Goal: Navigation & Orientation: Find specific page/section

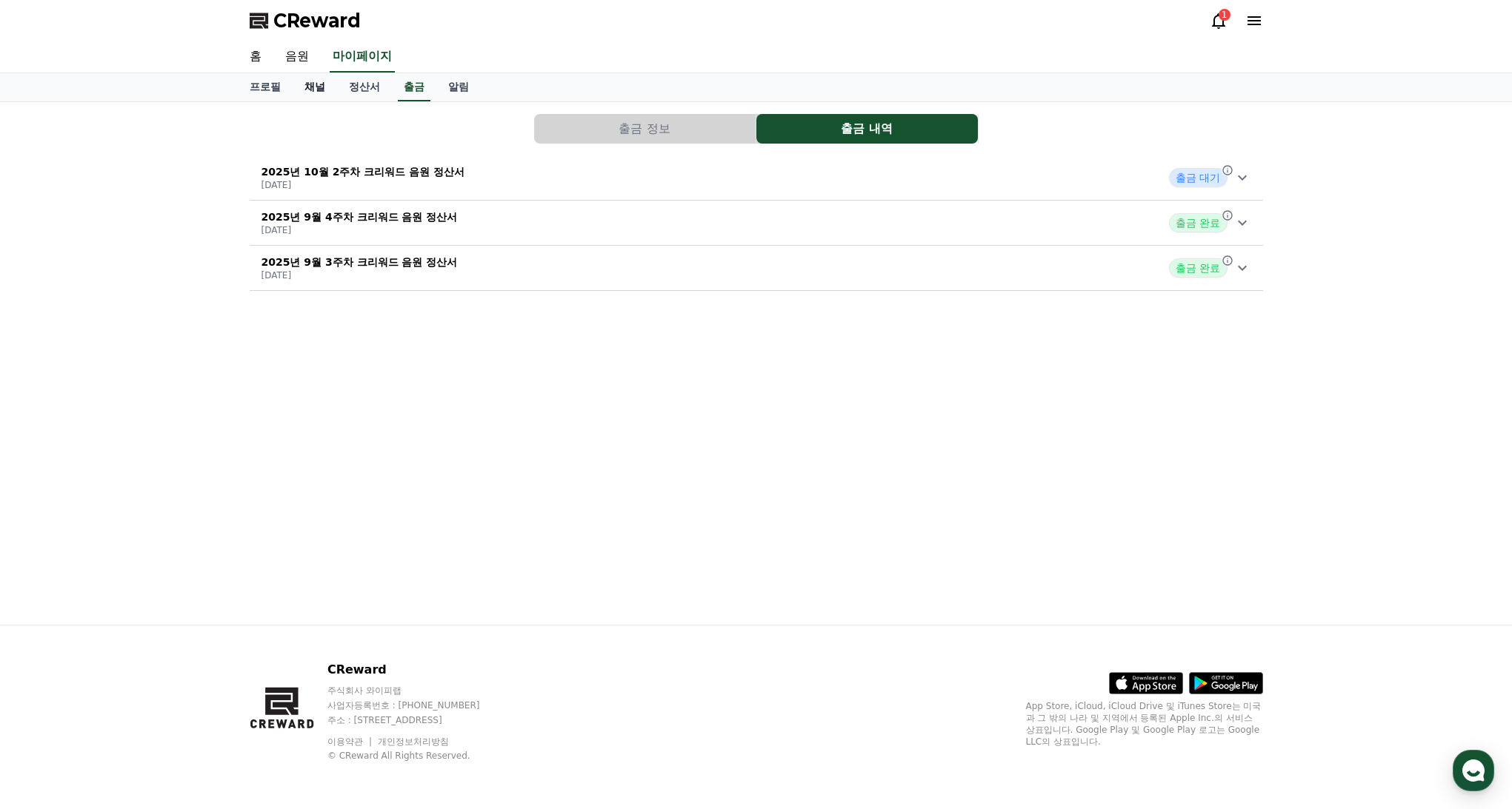
click at [314, 86] on link "채널" at bounding box center [315, 87] width 44 height 28
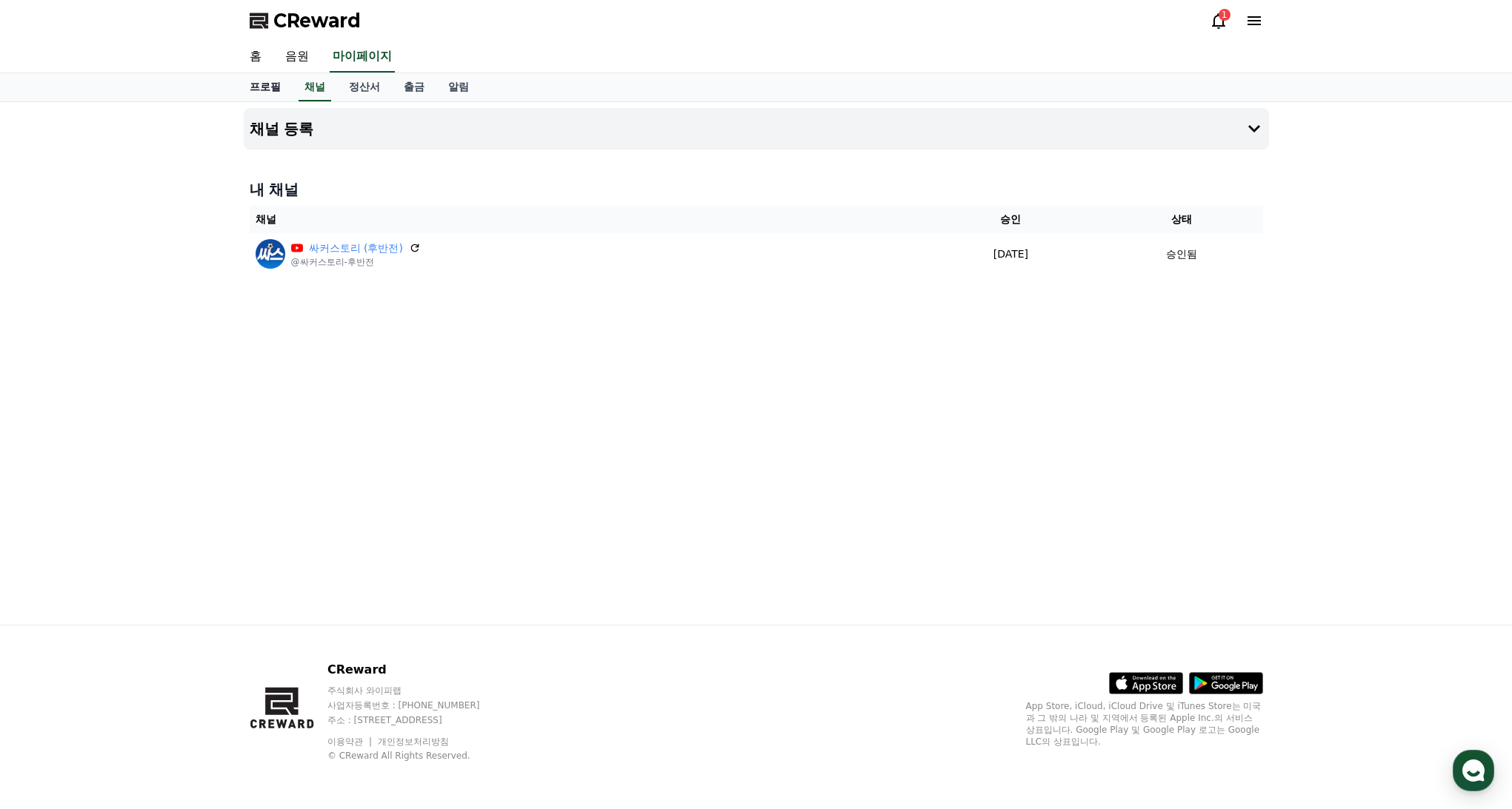
click at [269, 92] on link "프로필" at bounding box center [265, 87] width 55 height 28
select select "**********"
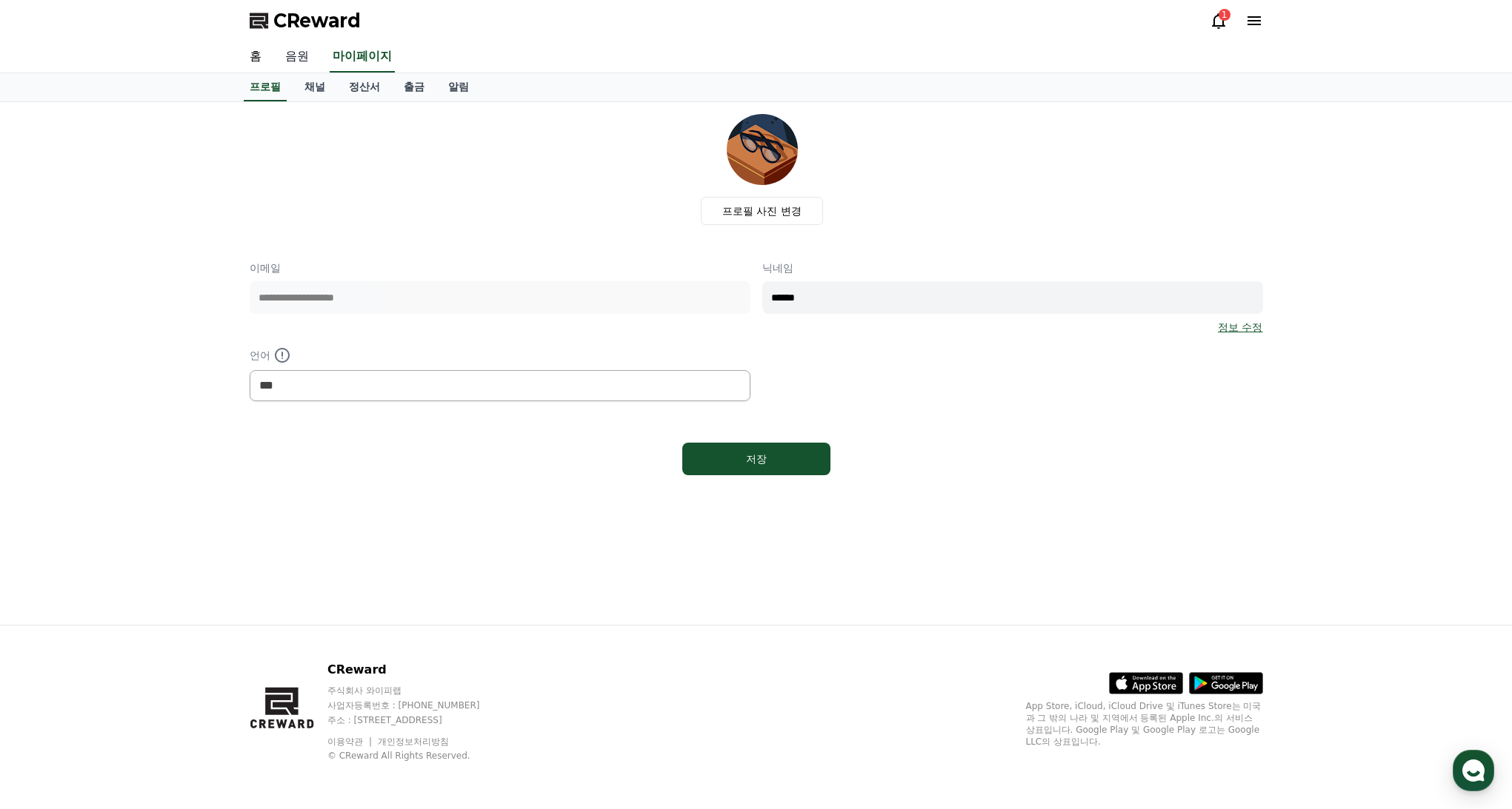
click at [286, 54] on link "음원" at bounding box center [296, 57] width 47 height 31
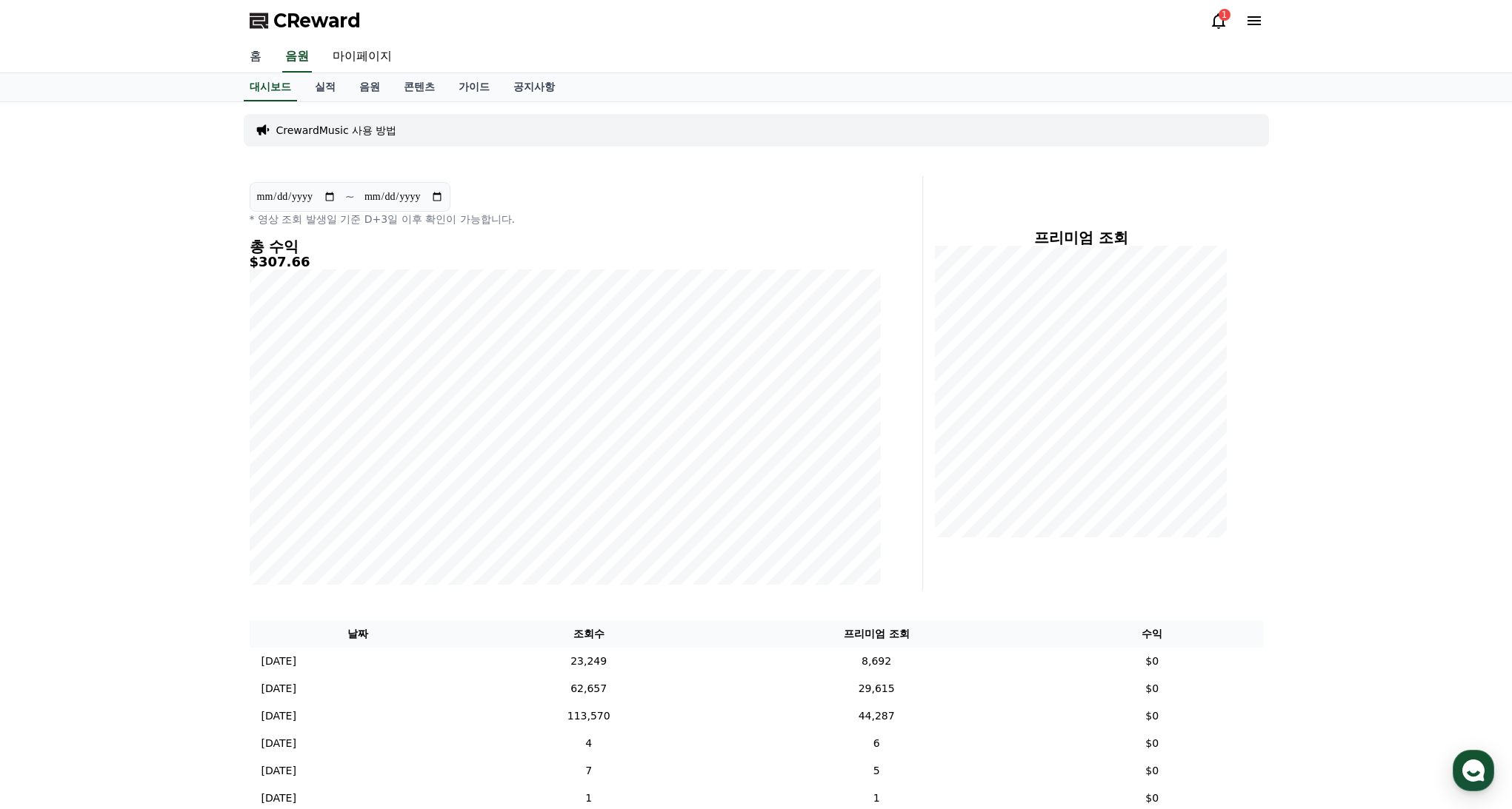
click at [253, 53] on link "홈" at bounding box center [255, 57] width 36 height 31
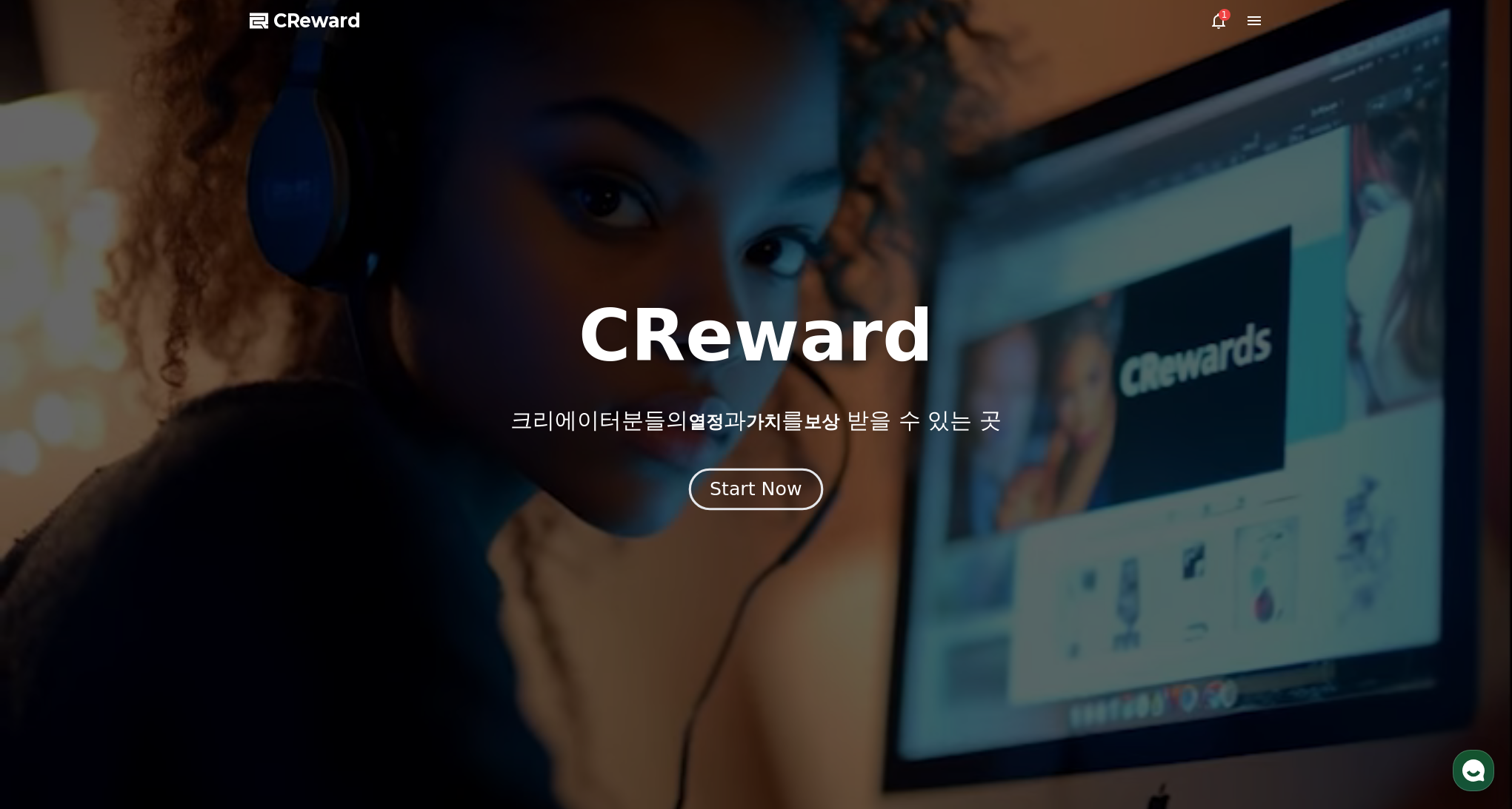
click at [762, 486] on div "Start Now" at bounding box center [755, 490] width 91 height 25
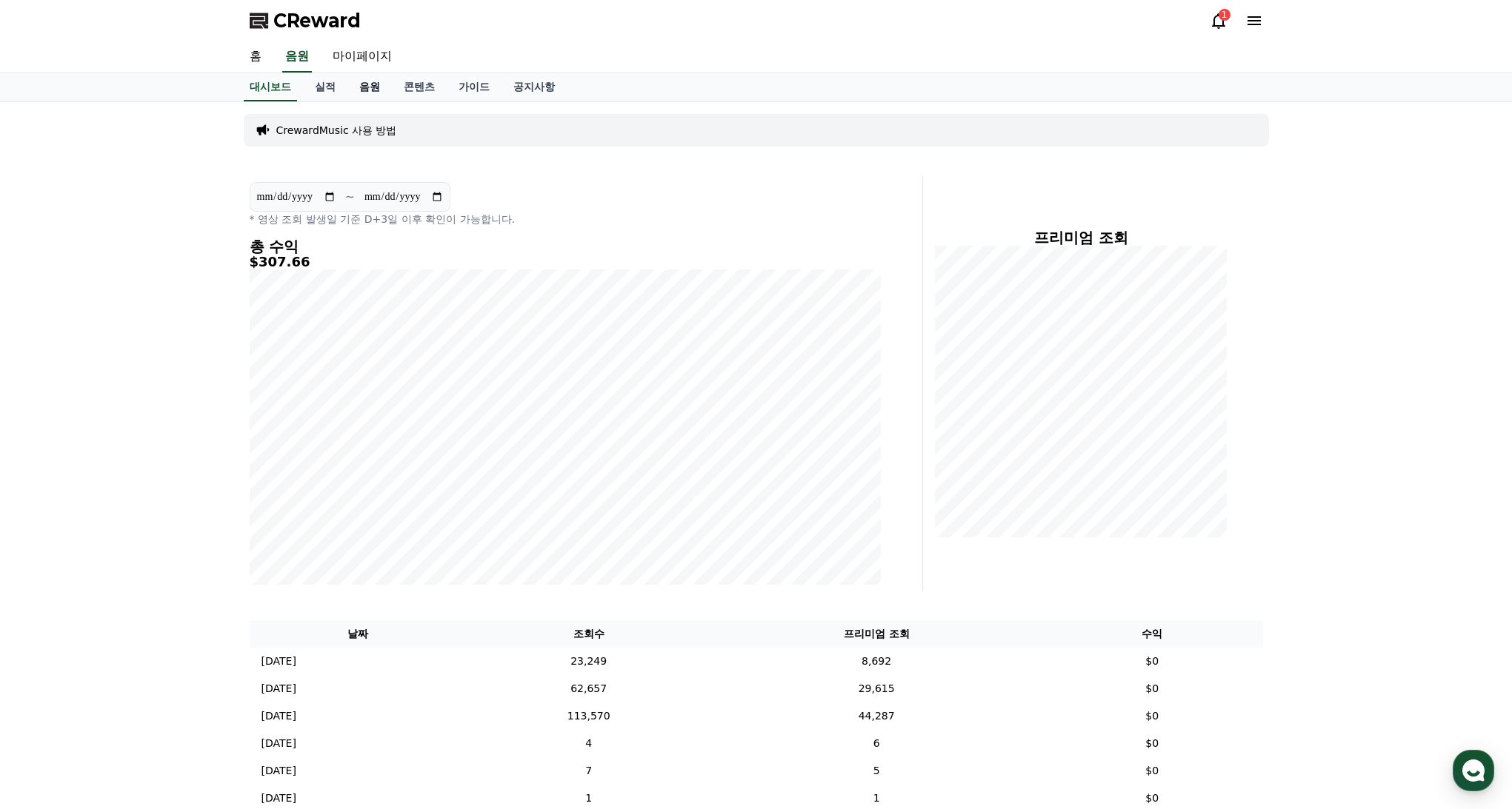
click at [370, 97] on link "음원" at bounding box center [370, 87] width 44 height 28
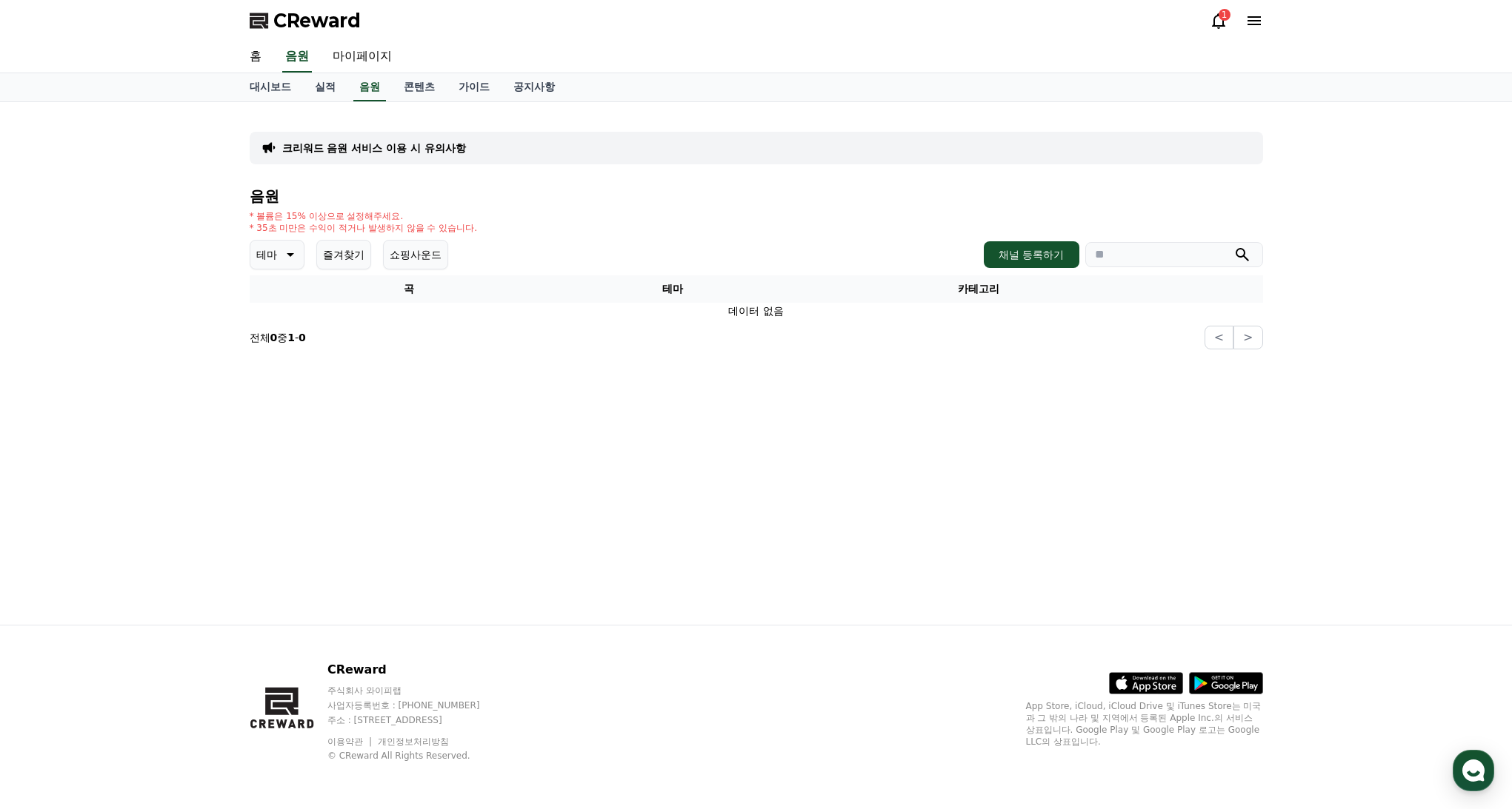
click at [594, 179] on div "크리워드 음원 서비스 이용 시 유의사항 음원 * 볼륨은 15% 이상으로 설정해주세요. * 35초 미만은 수익이 적거나 발생하지 않을 수 있습니…" at bounding box center [756, 232] width 1013 height 236
